Goal: Find specific page/section: Find specific page/section

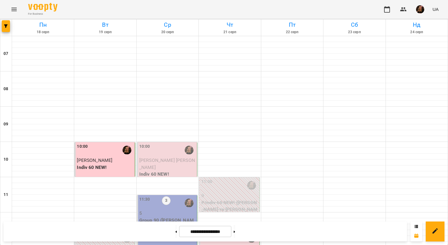
scroll to position [323, 0]
click at [175, 233] on button at bounding box center [175, 231] width 1 height 13
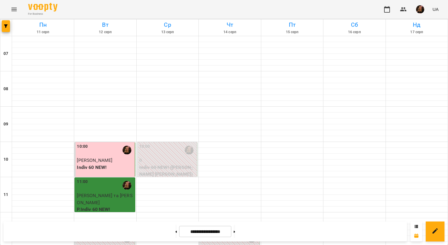
scroll to position [352, 0]
click at [235, 233] on button at bounding box center [234, 231] width 1 height 13
type input "**********"
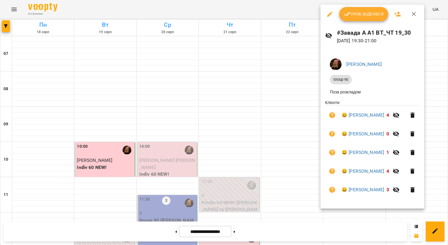
click at [415, 11] on icon "button" at bounding box center [414, 14] width 7 height 7
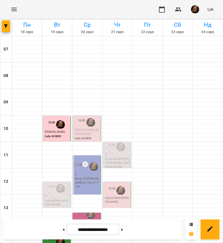
scroll to position [45, 0]
click at [85, 128] on span "[PERSON_NAME] [PERSON_NAME]" at bounding box center [87, 131] width 24 height 7
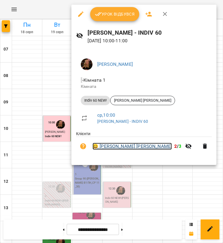
click at [121, 145] on link "😀 [PERSON_NAME] [PERSON_NAME]" at bounding box center [131, 146] width 79 height 7
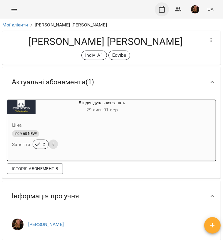
click at [161, 8] on icon "button" at bounding box center [161, 9] width 7 height 7
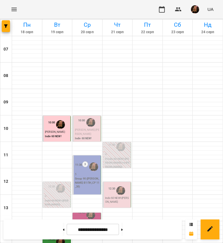
scroll to position [29, 0]
click at [123, 230] on button at bounding box center [121, 229] width 1 height 13
type input "**********"
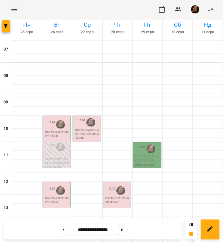
scroll to position [205, 0]
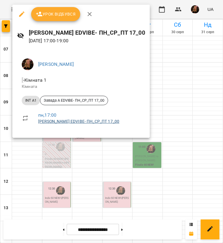
click at [67, 121] on link "[PERSON_NAME] EDVIBE- ПН_СР_ПТ 17_00" at bounding box center [78, 121] width 81 height 5
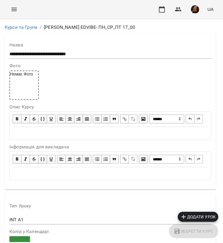
scroll to position [837, 0]
click at [161, 9] on icon "button" at bounding box center [161, 9] width 7 height 7
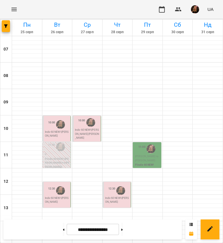
scroll to position [176, 0]
click at [63, 229] on button at bounding box center [63, 229] width 1 height 13
type input "**********"
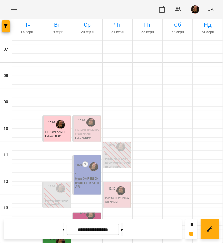
scroll to position [117, 0]
